Goal: Information Seeking & Learning: Learn about a topic

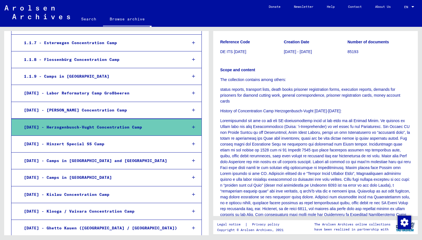
scroll to position [76, 0]
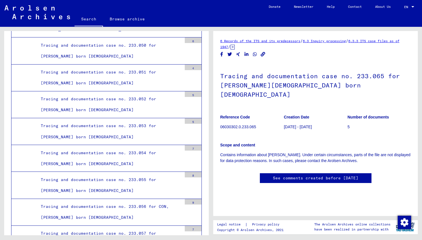
scroll to position [12171, 0]
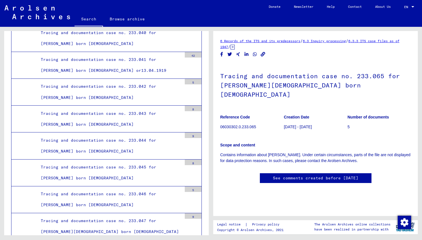
scroll to position [11869, 0]
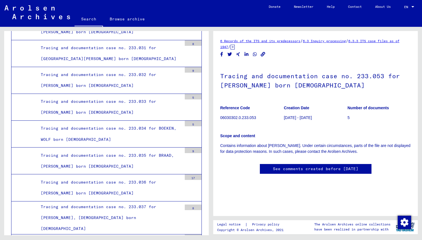
scroll to position [11448, 0]
